Goal: Task Accomplishment & Management: Manage account settings

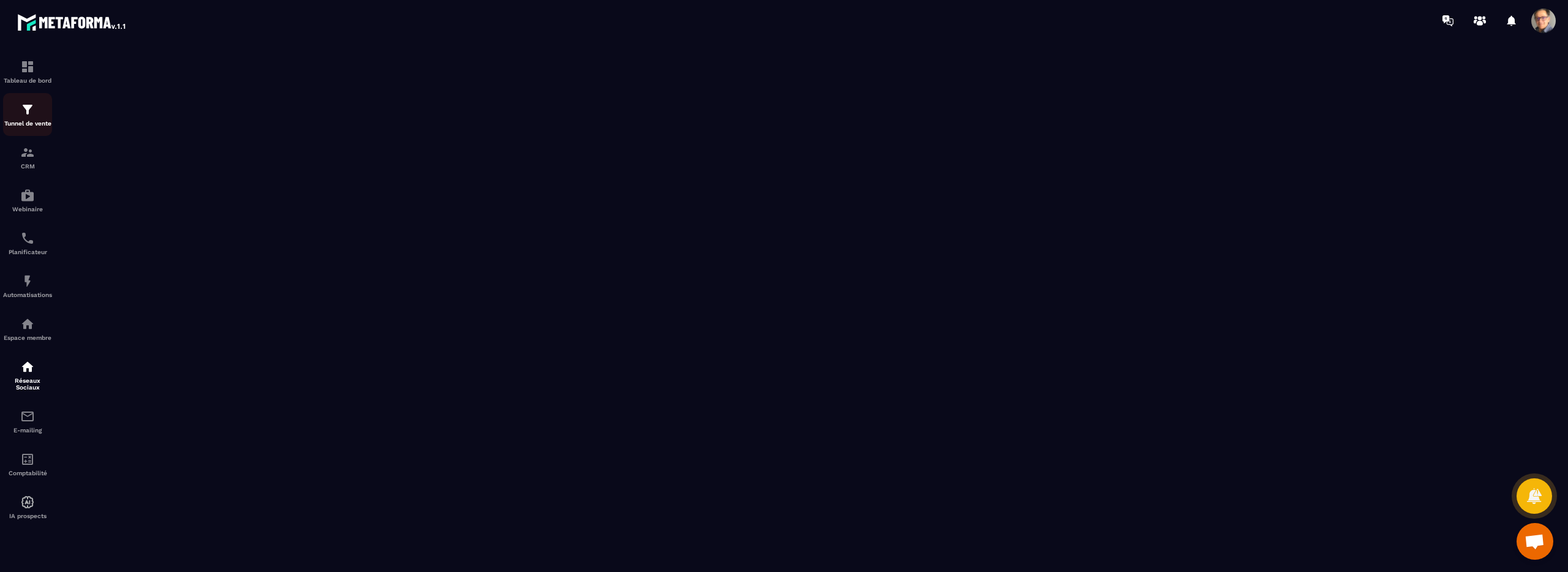
click at [20, 116] on img at bounding box center [28, 110] width 15 height 15
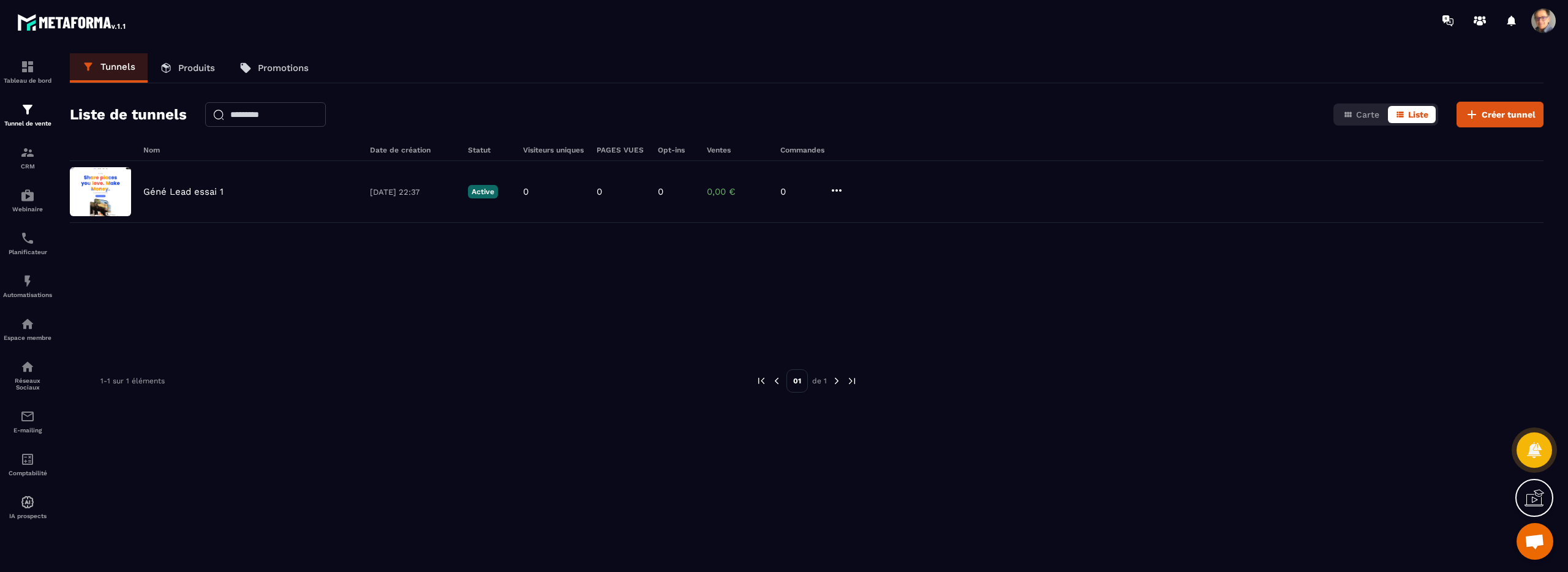
click at [1545, 27] on span at bounding box center [1543, 21] width 25 height 25
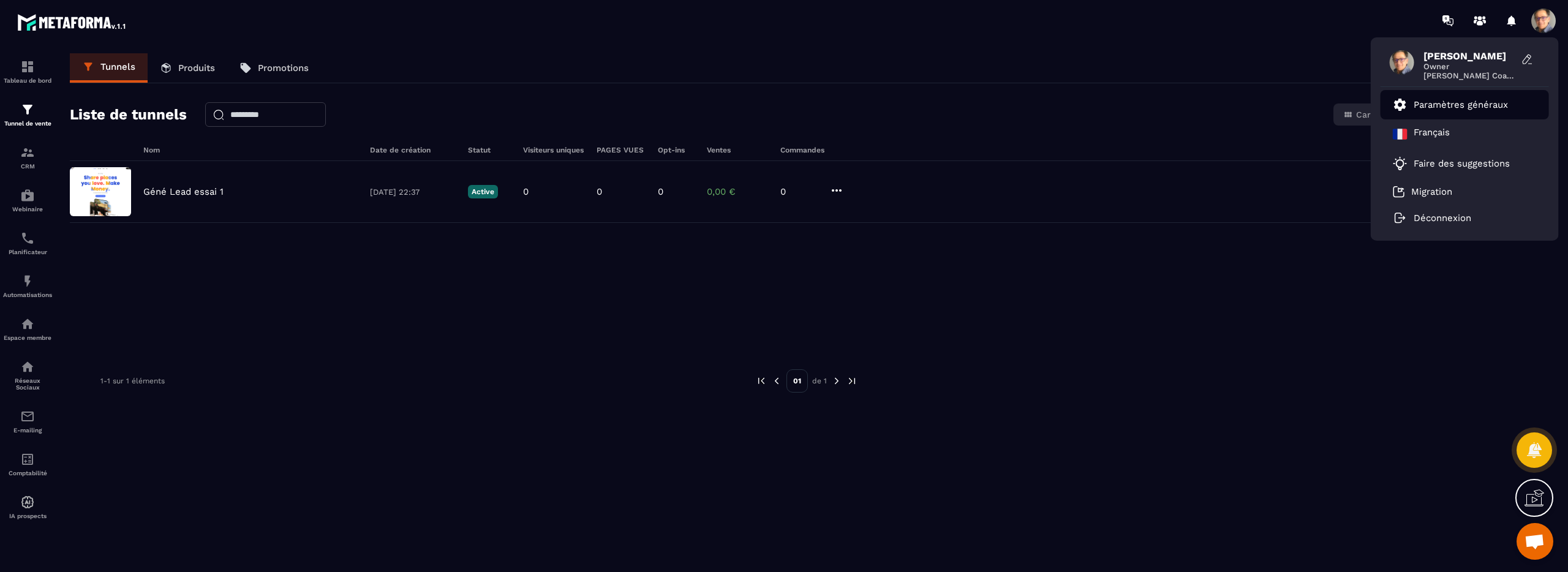
click at [1442, 103] on p "Paramètres généraux" at bounding box center [1461, 105] width 94 height 11
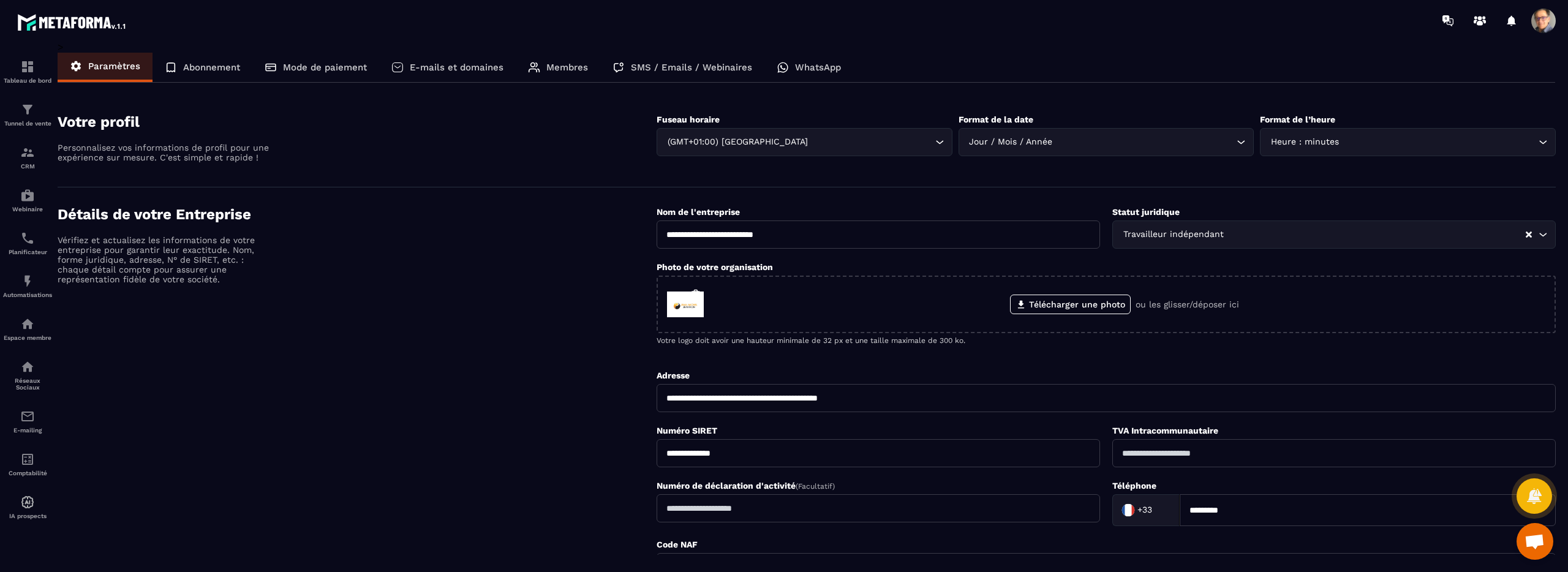
click at [810, 71] on p "WhatsApp" at bounding box center [818, 67] width 46 height 11
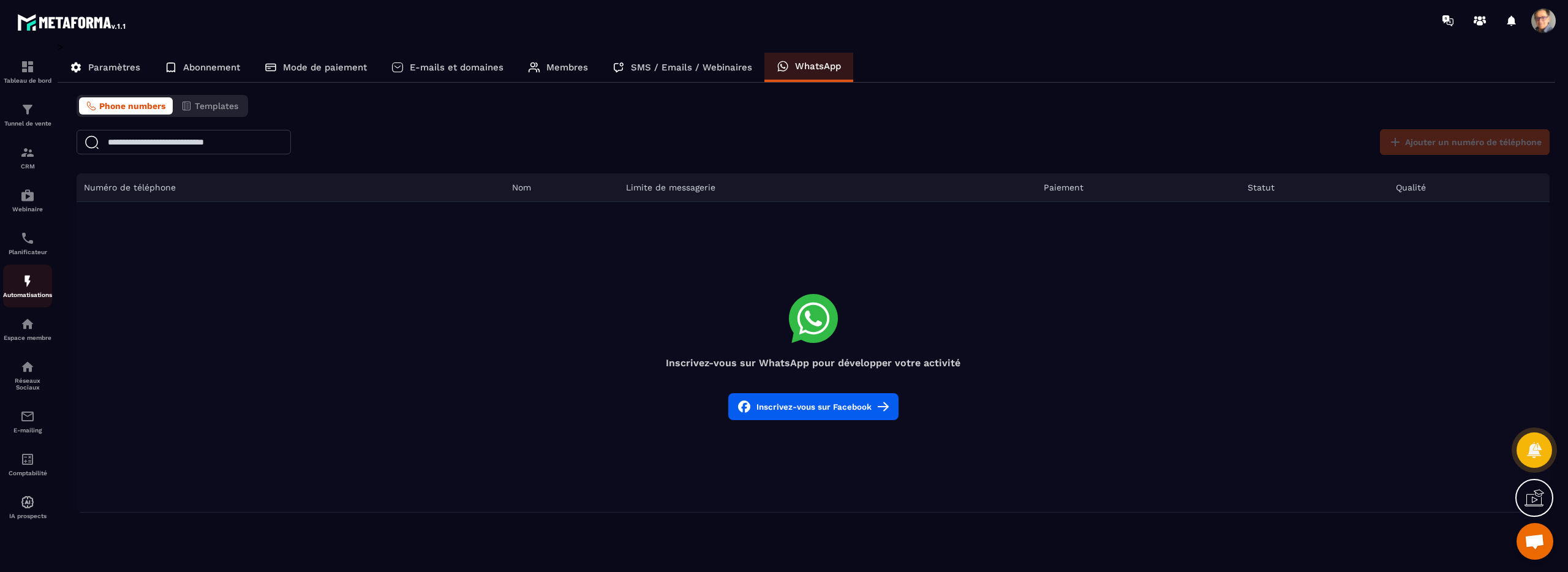
click at [20, 286] on div "Automatisations" at bounding box center [28, 286] width 49 height 25
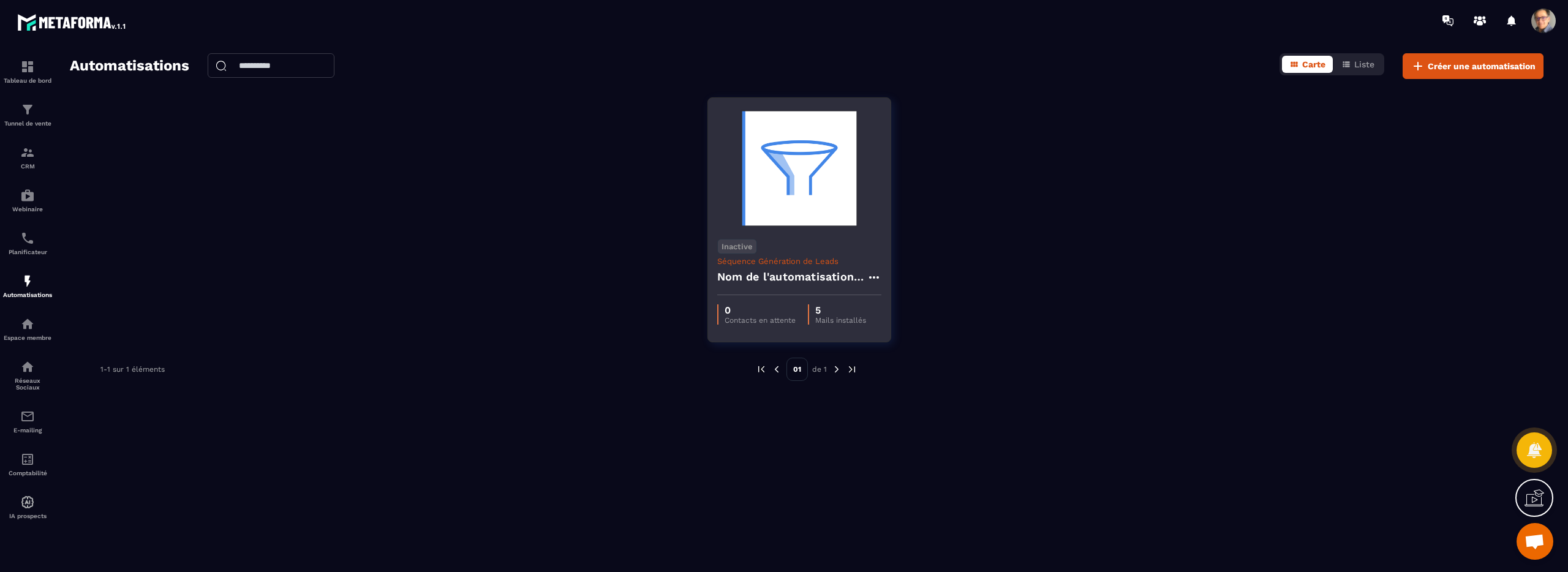
click at [841, 319] on p "Mails installés" at bounding box center [840, 320] width 51 height 9
click at [812, 200] on img at bounding box center [799, 169] width 164 height 123
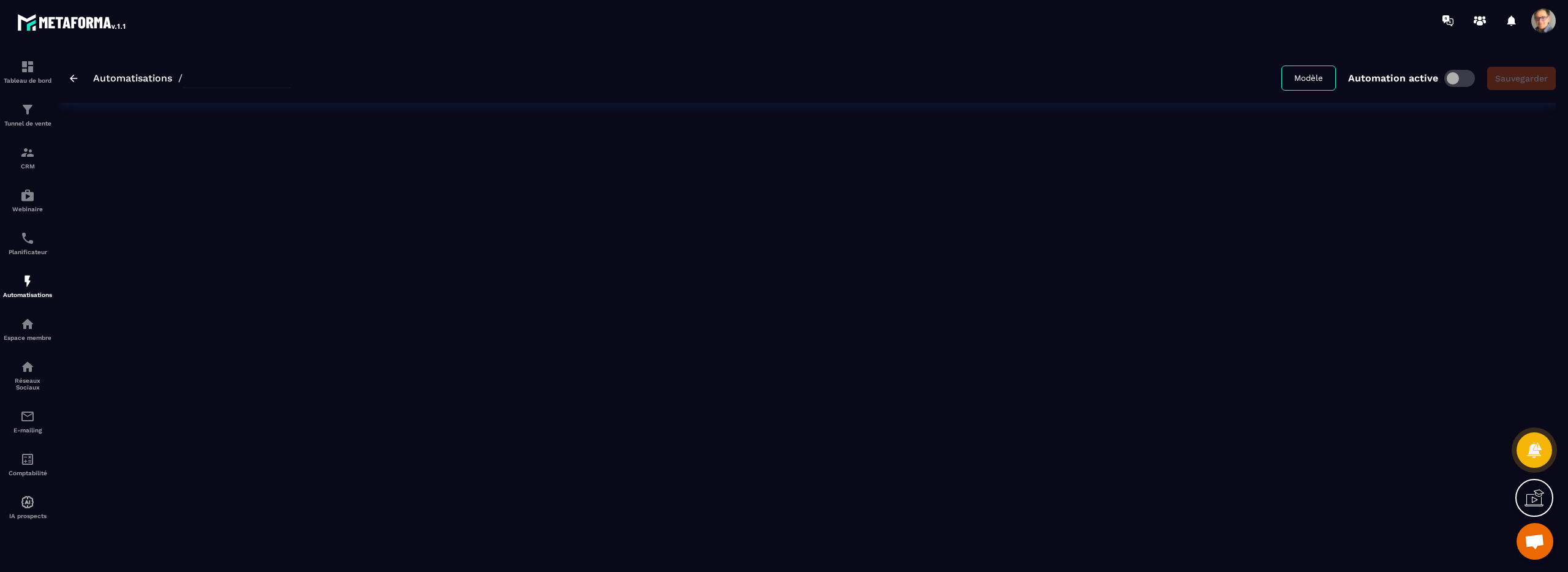
type input "**********"
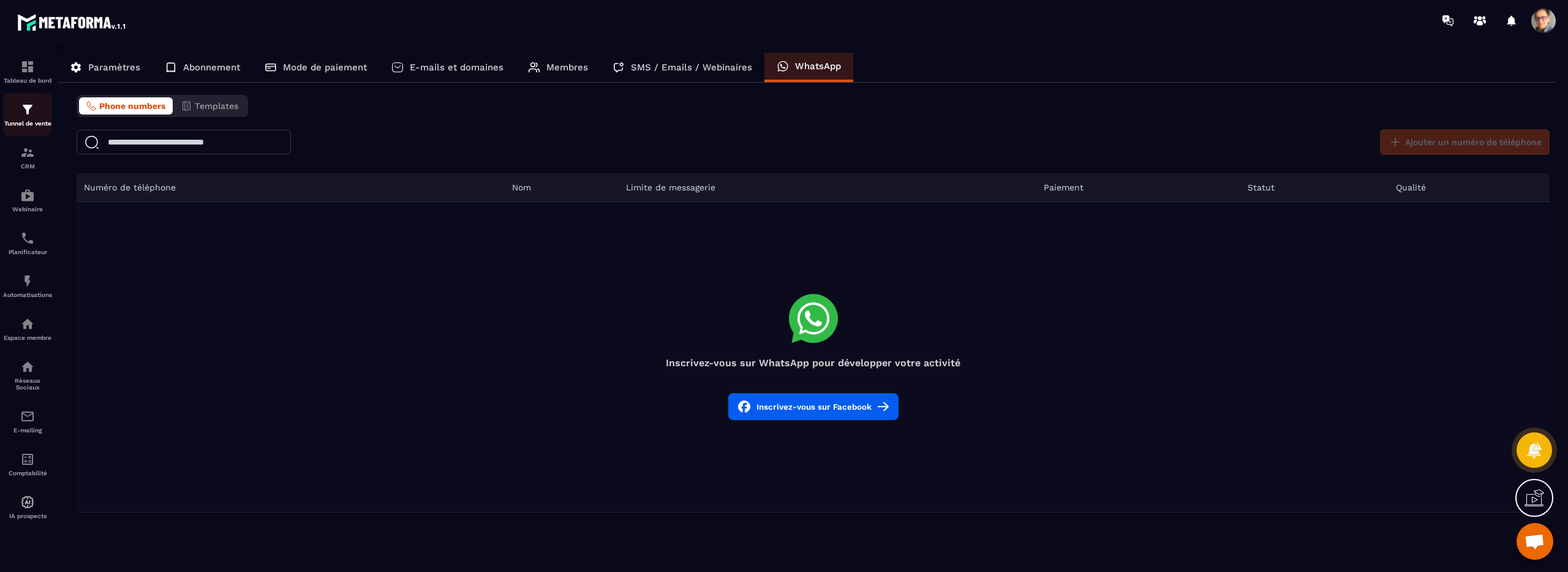
click at [34, 116] on img at bounding box center [28, 110] width 15 height 15
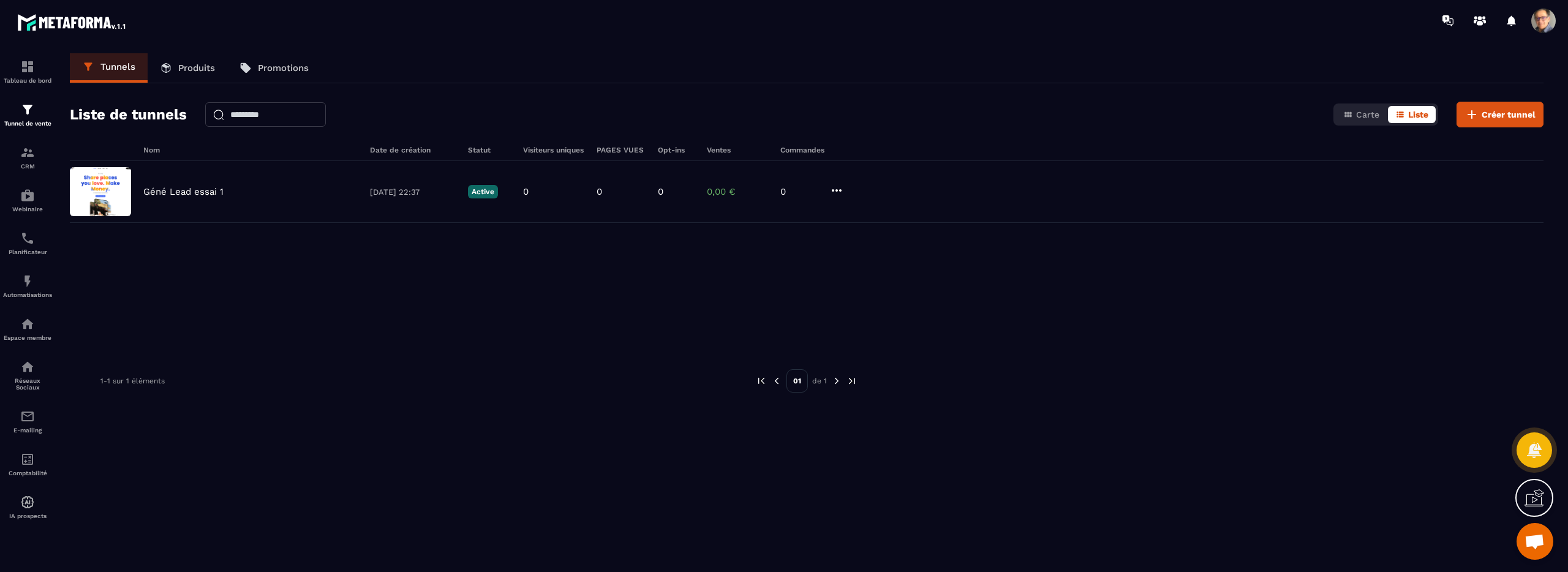
click at [183, 66] on p "Produits" at bounding box center [197, 68] width 37 height 11
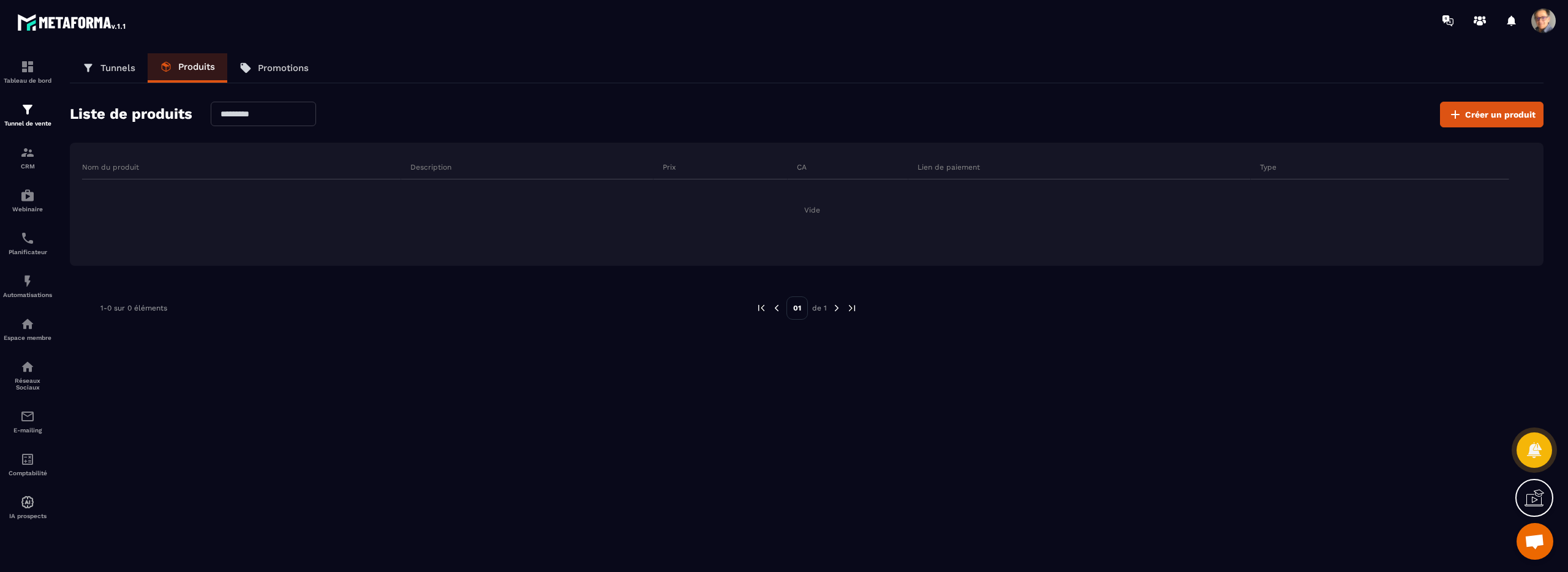
click at [269, 64] on p "Promotions" at bounding box center [283, 68] width 51 height 11
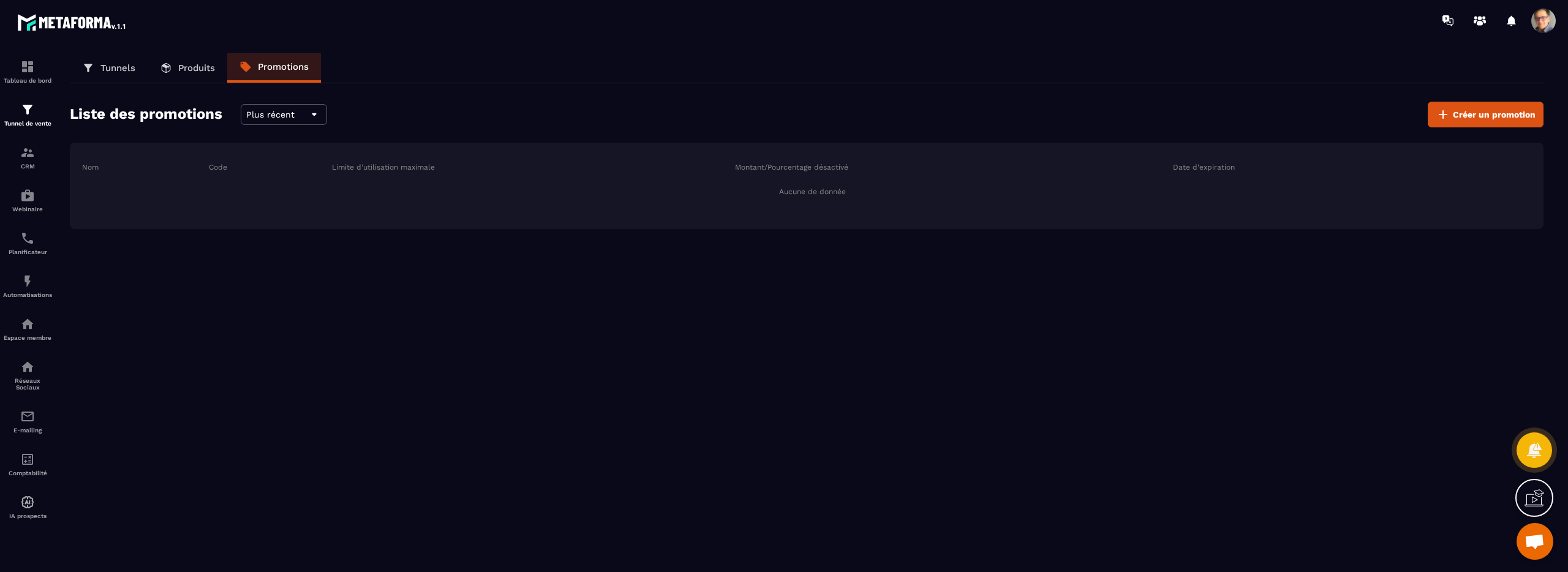
click at [188, 66] on p "Produits" at bounding box center [197, 68] width 37 height 11
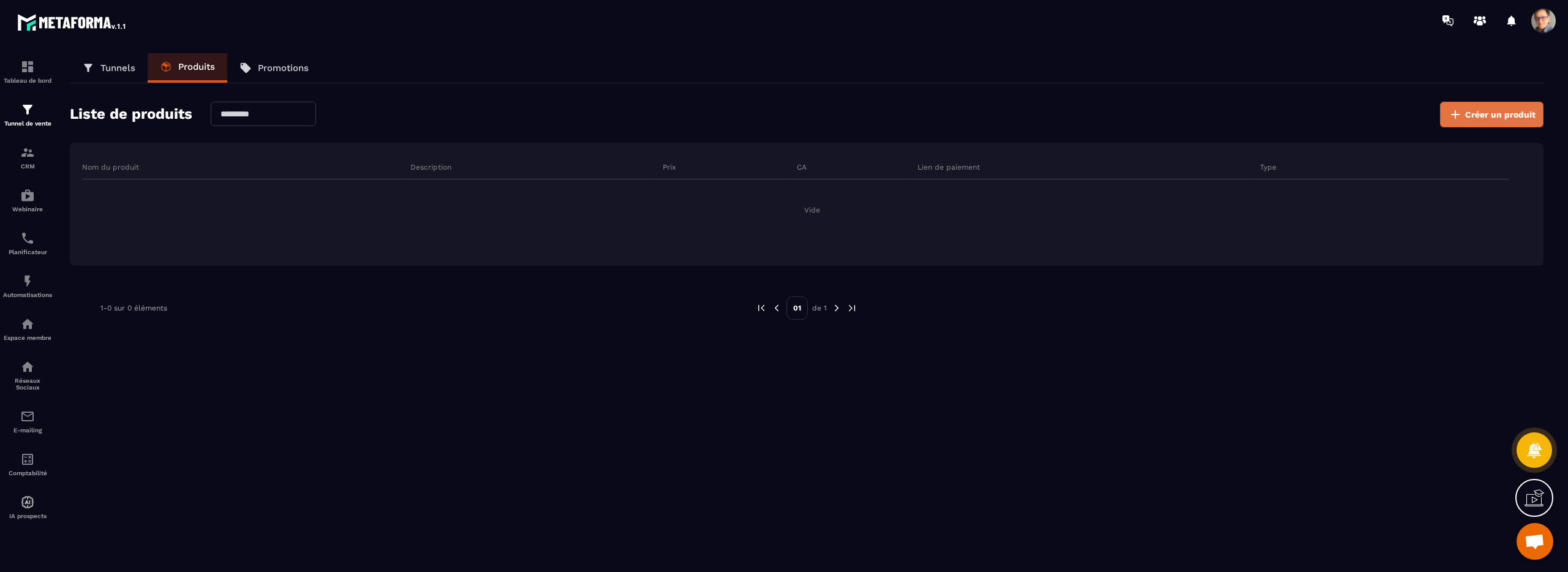
click at [1501, 117] on span "Créer un produit" at bounding box center [1500, 115] width 71 height 12
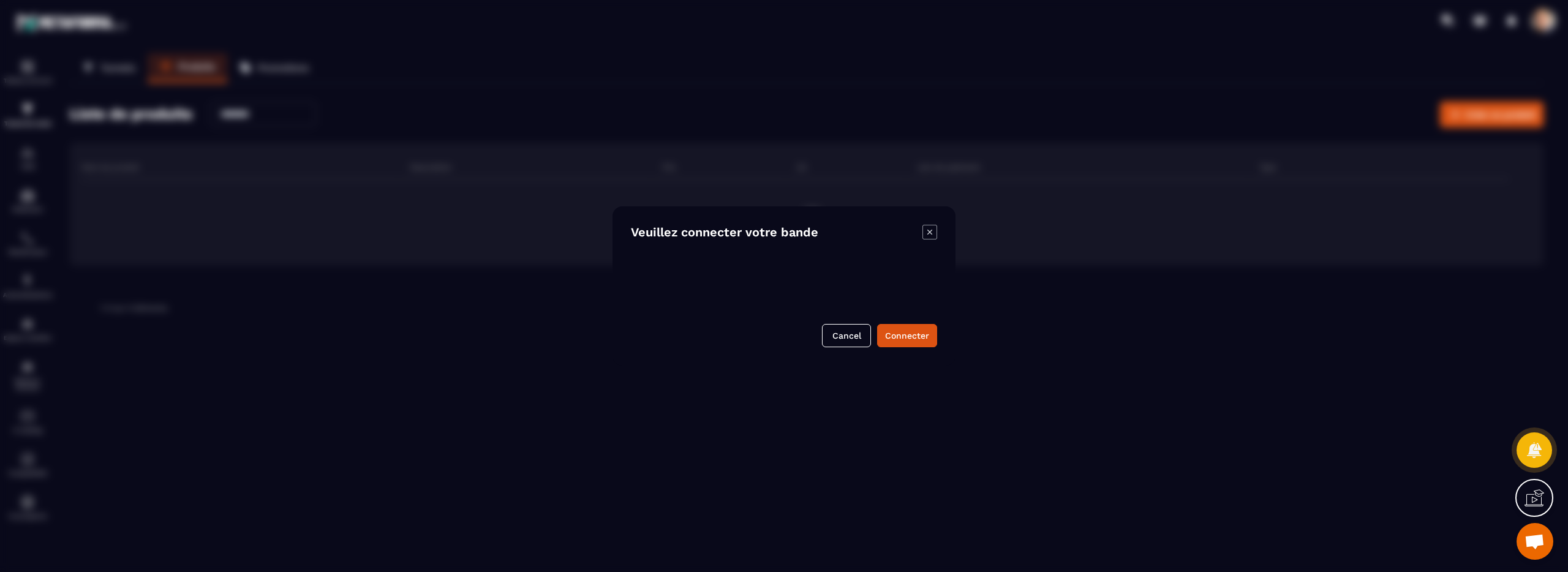
drag, startPoint x: 747, startPoint y: 254, endPoint x: 750, endPoint y: 280, distance: 26.2
click at [747, 254] on div "Veuillez connecter votre bande Cancel Connecter" at bounding box center [783, 286] width 343 height 159
drag, startPoint x: 751, startPoint y: 281, endPoint x: 794, endPoint y: 281, distance: 43.0
click at [759, 282] on div "Veuillez connecter votre bande Cancel Connecter" at bounding box center [783, 286] width 343 height 159
drag, startPoint x: 858, startPoint y: 337, endPoint x: 874, endPoint y: 334, distance: 16.3
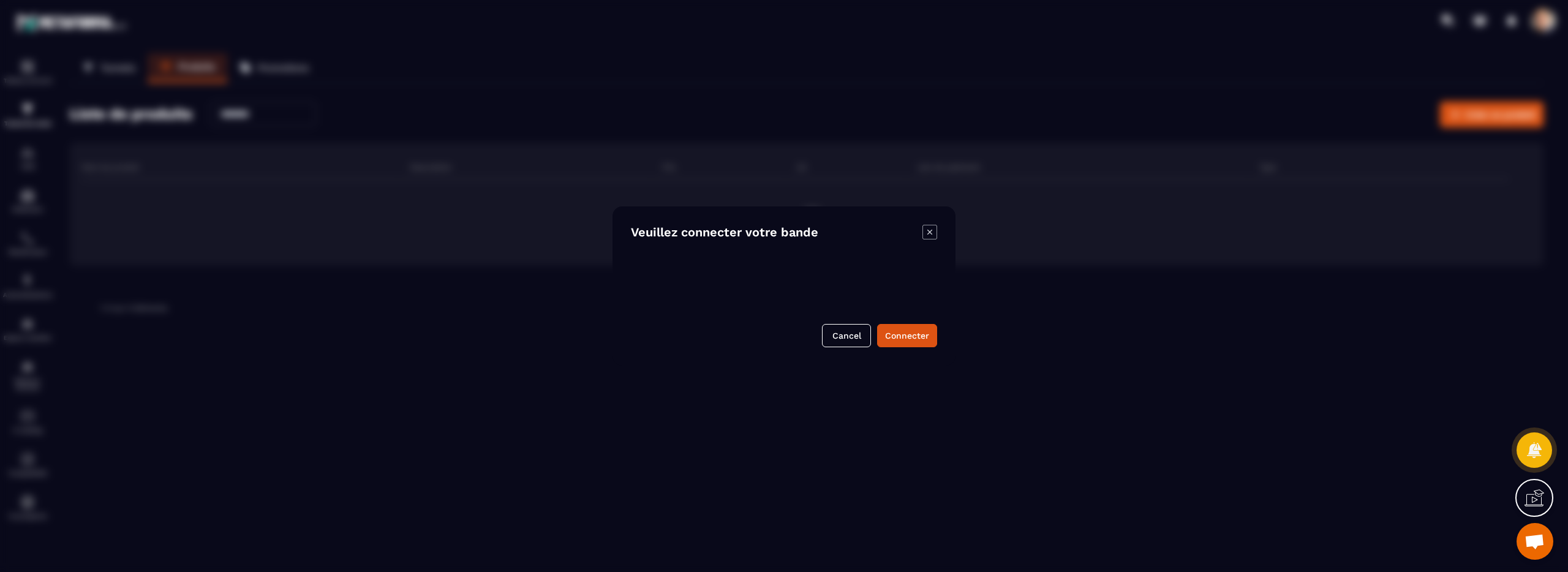
click at [859, 336] on button "Cancel" at bounding box center [847, 335] width 49 height 23
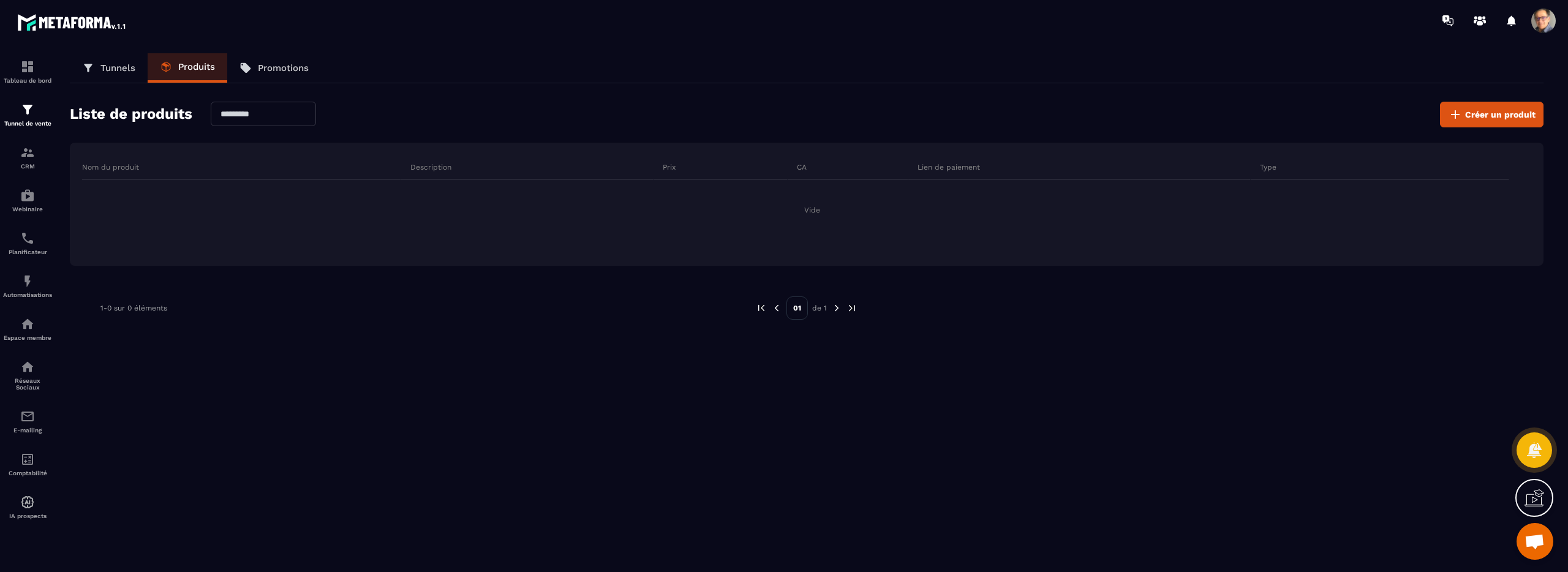
click at [118, 71] on p "Tunnels" at bounding box center [118, 68] width 35 height 11
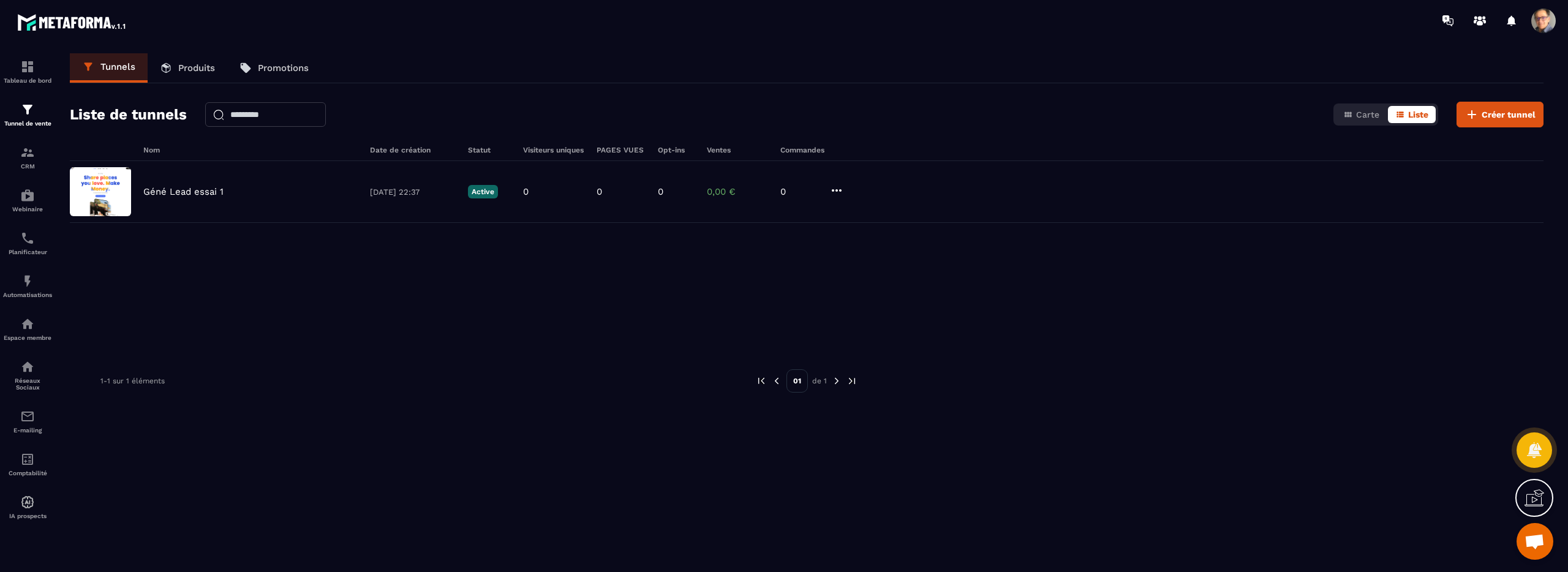
click at [1531, 20] on span at bounding box center [1543, 21] width 25 height 25
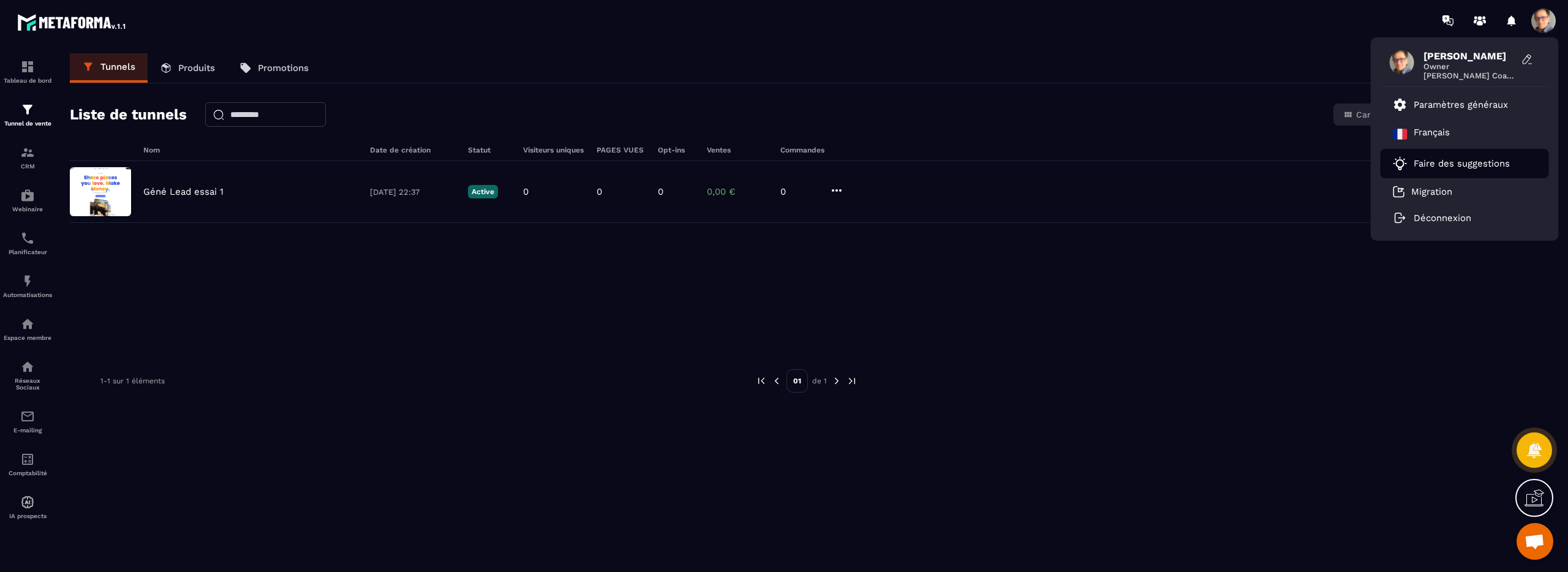
click at [1453, 162] on p "Faire des suggestions" at bounding box center [1462, 164] width 96 height 11
click at [1426, 194] on p "Migration" at bounding box center [1432, 192] width 41 height 11
click at [1440, 66] on span "Owner" at bounding box center [1469, 66] width 92 height 9
click at [1528, 59] on icon at bounding box center [1528, 59] width 12 height 12
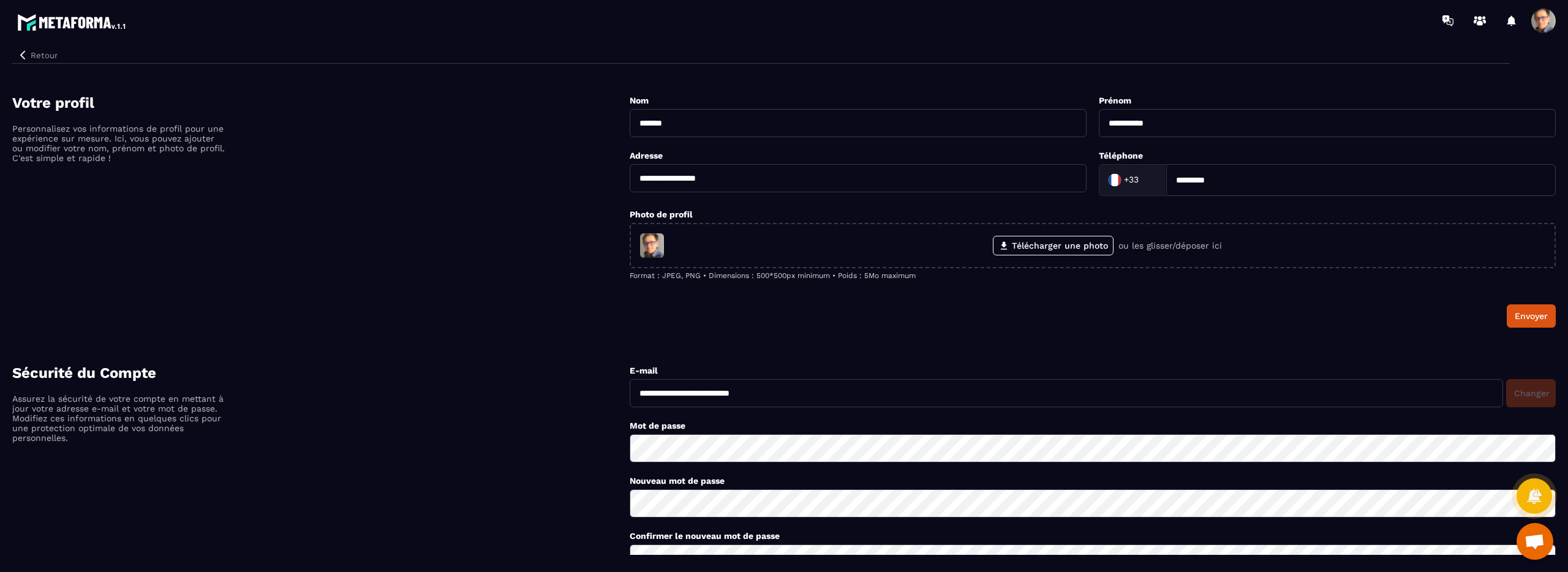
click at [779, 182] on input "**********" at bounding box center [858, 178] width 457 height 28
type input "**********"
click at [1051, 323] on div "Envoyer" at bounding box center [1093, 316] width 926 height 23
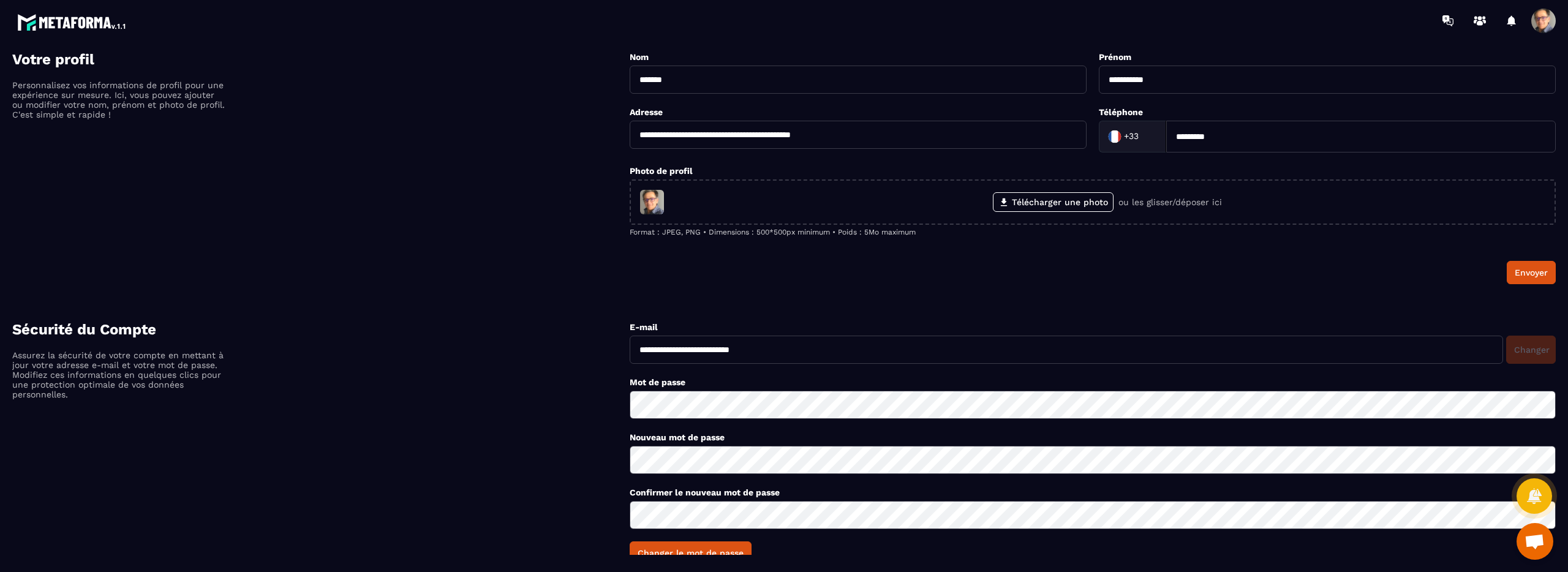
scroll to position [72, 0]
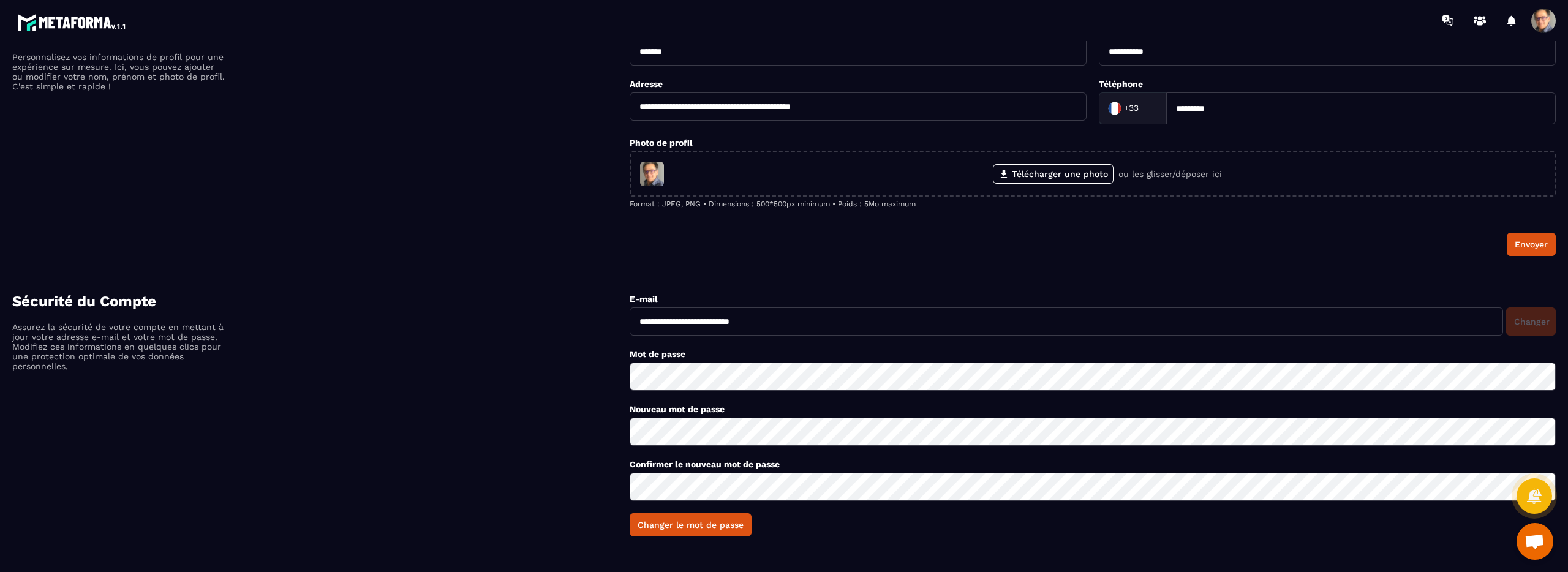
click at [1540, 254] on button "Envoyer" at bounding box center [1531, 244] width 49 height 23
